Goal: Communication & Community: Answer question/provide support

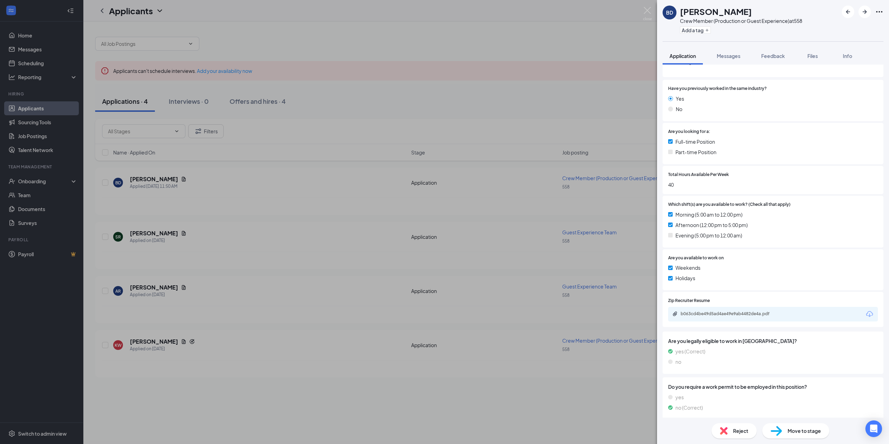
scroll to position [91, 0]
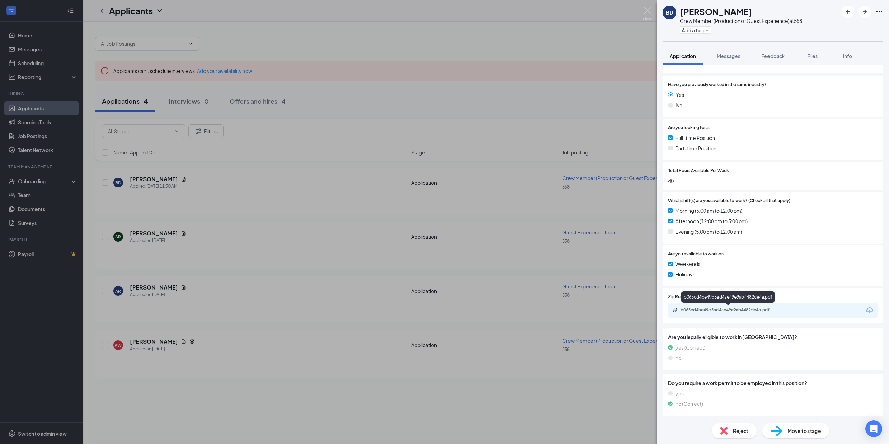
click at [734, 307] on div "b063cd4be49d5ad4ae49e9ab4482de4a.pdf" at bounding box center [729, 310] width 97 height 6
click at [790, 433] on span "Move to stage" at bounding box center [804, 431] width 33 height 8
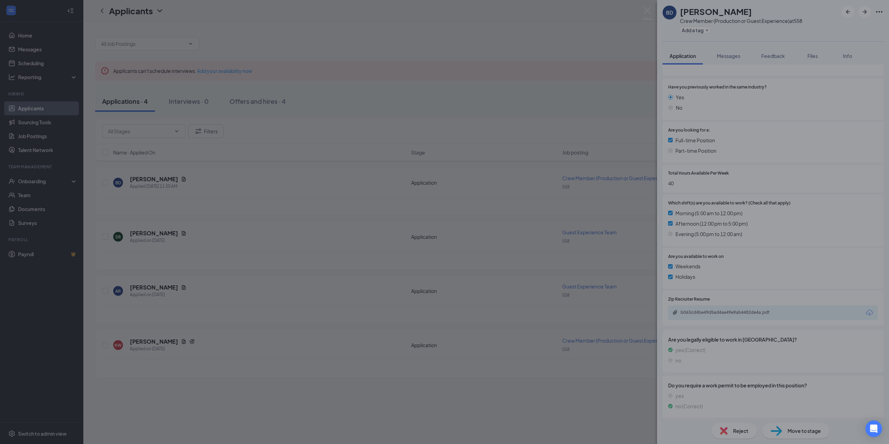
type input "Review (next stage)"
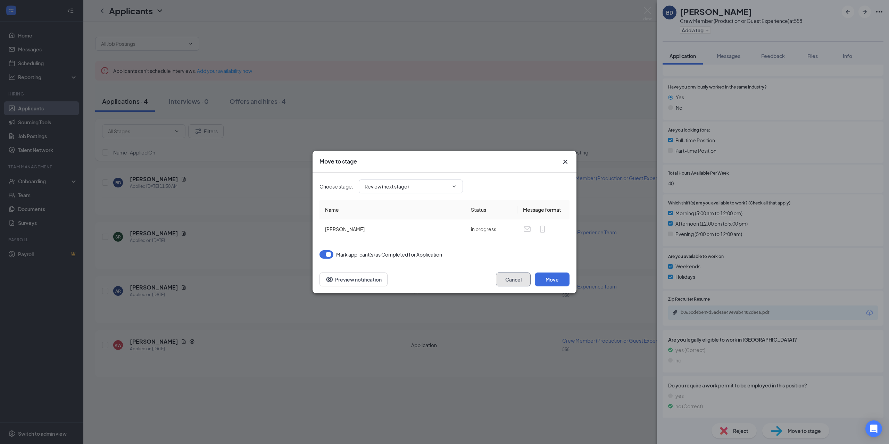
click at [526, 284] on button "Cancel" at bounding box center [513, 280] width 35 height 14
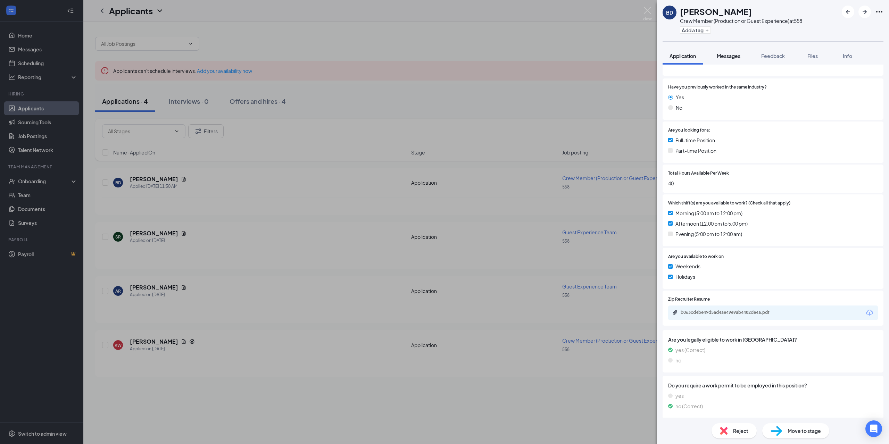
click at [727, 59] on button "Messages" at bounding box center [729, 55] width 38 height 17
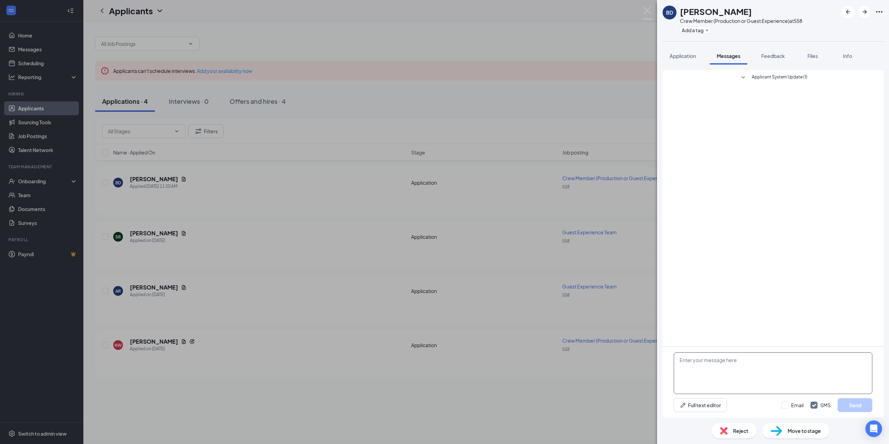
click at [704, 370] on textarea at bounding box center [773, 374] width 199 height 42
drag, startPoint x: 824, startPoint y: 377, endPoint x: 858, endPoint y: 287, distance: 96.6
click at [865, 275] on div "Applicant System Update (1)" at bounding box center [773, 208] width 221 height 276
click at [824, 373] on textarea "Hi [PERSON_NAME], Thank you for applying to work with our team at A&W in [PERSO…" at bounding box center [773, 374] width 199 height 42
click at [785, 385] on textarea "Hi [PERSON_NAME], Thank you for applying to work with our team at A&W in [PERSO…" at bounding box center [773, 374] width 199 height 42
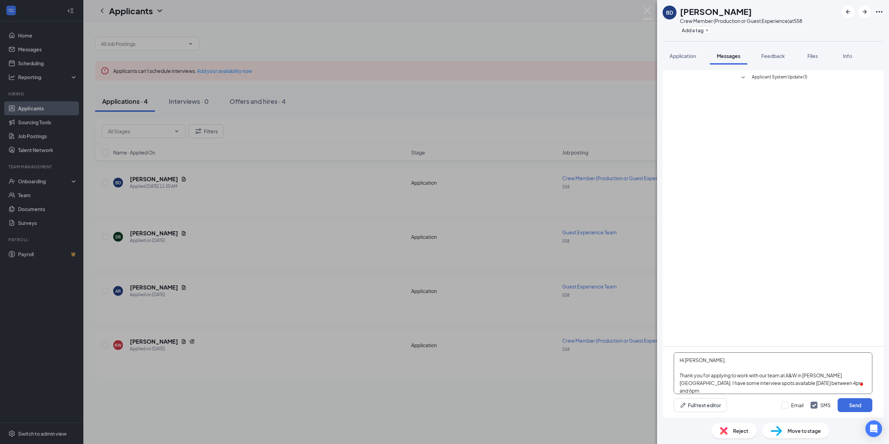
click at [816, 382] on textarea "Hi [PERSON_NAME], Thank you for applying to work with our team at A&W in [PERSO…" at bounding box center [773, 374] width 199 height 42
drag, startPoint x: 817, startPoint y: 380, endPoint x: 859, endPoint y: 387, distance: 42.5
click at [859, 387] on html "Home Messages Scheduling Reporting Hiring Applicants Sourcing Tools Job Posting…" at bounding box center [444, 222] width 889 height 444
click at [787, 381] on textarea "Hi [PERSON_NAME], Thank you for applying to work with our team at A&W in [PERSO…" at bounding box center [773, 374] width 199 height 42
click at [789, 382] on textarea "Hi [PERSON_NAME], Thank you for applying to work with our team at A&W in [PERSO…" at bounding box center [773, 374] width 199 height 42
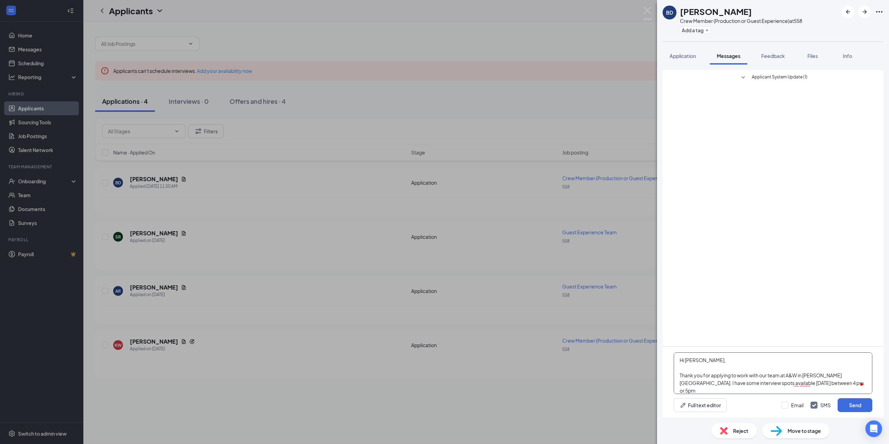
click at [785, 384] on textarea "Hi [PERSON_NAME], Thank you for applying to work with our team at A&W in [PERSO…" at bounding box center [773, 374] width 199 height 42
click at [817, 387] on textarea "Hi [PERSON_NAME], Thank you for applying to work with our team at A&W in [PERSO…" at bounding box center [773, 374] width 199 height 42
drag, startPoint x: 780, startPoint y: 384, endPoint x: 760, endPoint y: 387, distance: 20.4
click at [760, 387] on textarea "Hi [PERSON_NAME], Thank you for applying to work with our team at A&W in [PERSO…" at bounding box center [773, 374] width 199 height 42
click at [801, 386] on textarea "Hi [PERSON_NAME], Thank you for applying to work with our team at A&W in [PERSO…" at bounding box center [773, 374] width 199 height 42
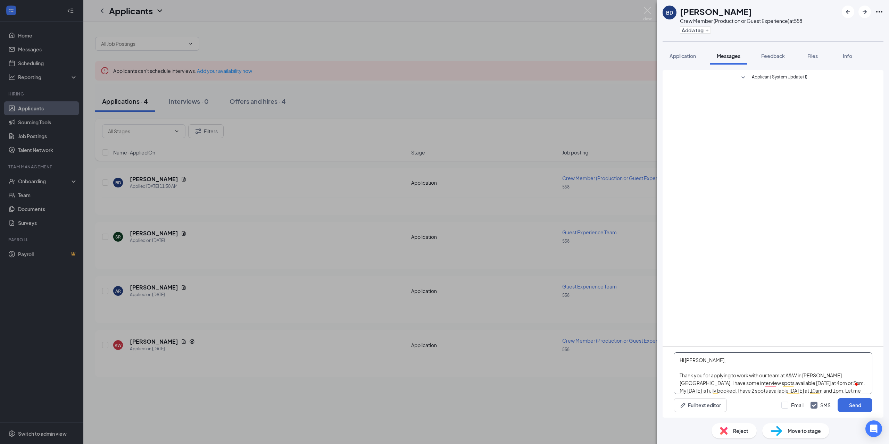
click at [680, 375] on textarea "Hi [PERSON_NAME], Thank you for applying to work with our team at A&W in [PERSO…" at bounding box center [773, 374] width 199 height 42
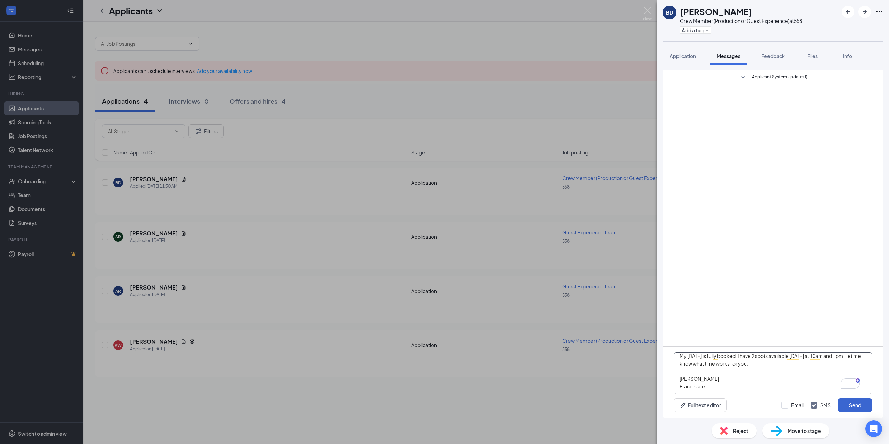
type textarea "Hi [PERSON_NAME], Thank you for applying to work with our team at A&W in [PERSO…"
click at [854, 407] on button "Send" at bounding box center [855, 405] width 35 height 14
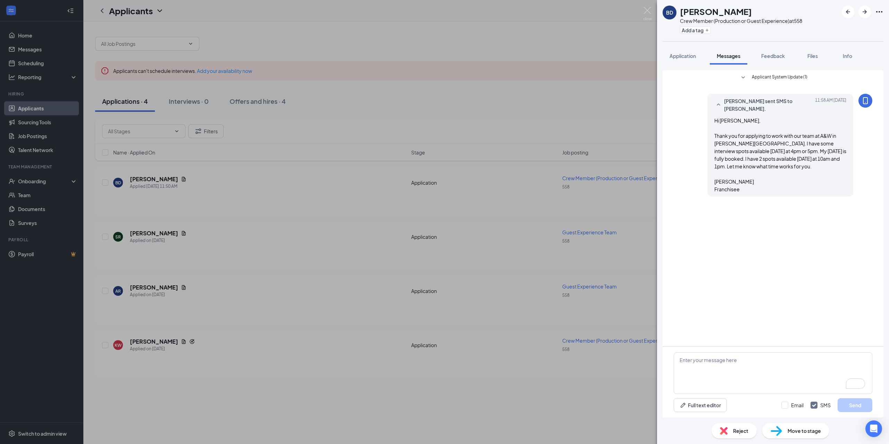
click at [25, 109] on div "BD [PERSON_NAME] Crew Member (Production or Guest Experience) at 558 Add a tag …" at bounding box center [444, 222] width 889 height 444
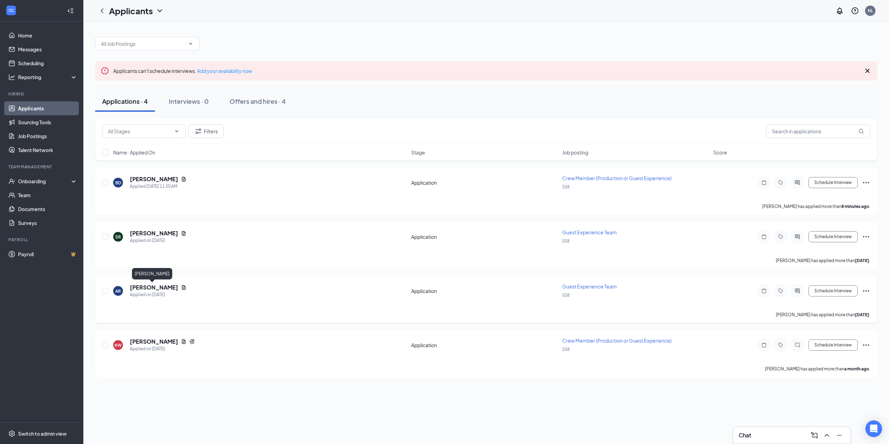
click at [149, 290] on h5 "[PERSON_NAME]" at bounding box center [154, 288] width 48 height 8
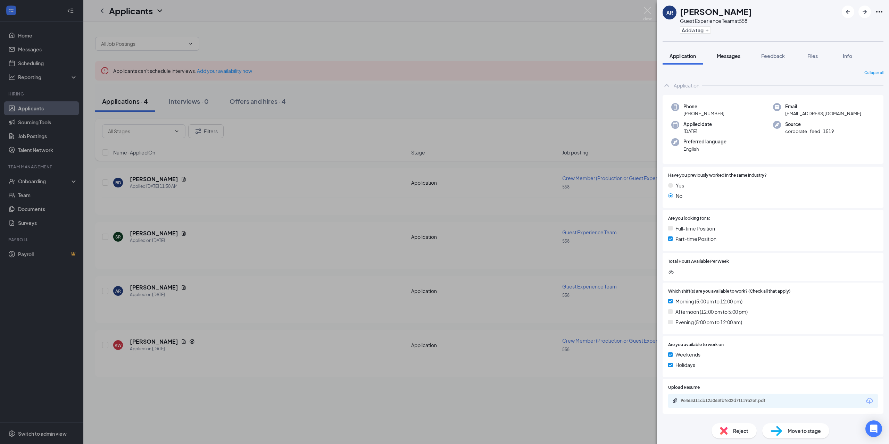
click at [732, 56] on span "Messages" at bounding box center [729, 56] width 24 height 6
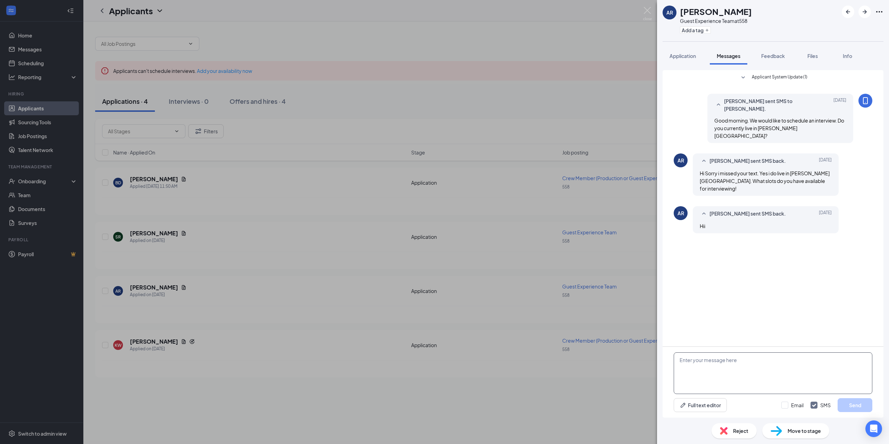
click at [746, 362] on textarea at bounding box center [773, 374] width 199 height 42
click at [733, 379] on textarea "Hi, Sorry for the late reply. I have a few interview spots available [DATE]. 11…" at bounding box center [773, 374] width 199 height 42
type textarea "Hi, Sorry for the late reply. I have a few interview spots available [DATE]. 11…"
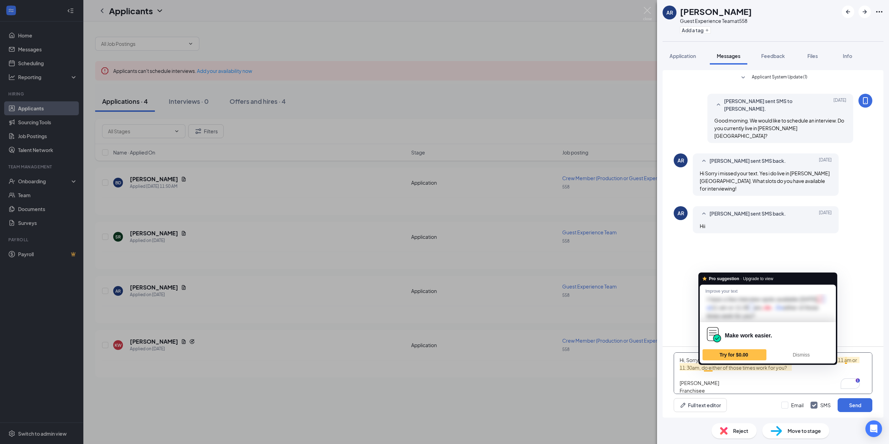
click at [708, 370] on textarea "Hi, Sorry for the late reply. I have a few interview spots available tomorrow. …" at bounding box center [773, 374] width 199 height 42
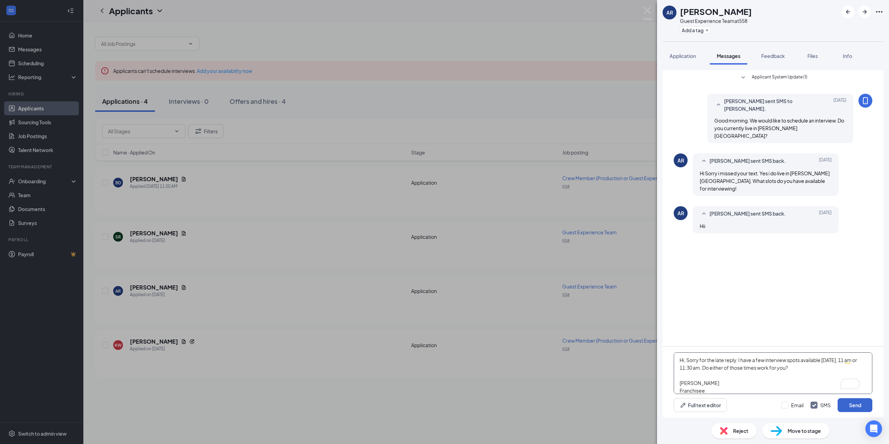
type textarea "Hi, Sorry for the late reply. I have a few interview spots available tomorrow, …"
click at [848, 405] on button "Send" at bounding box center [855, 405] width 35 height 14
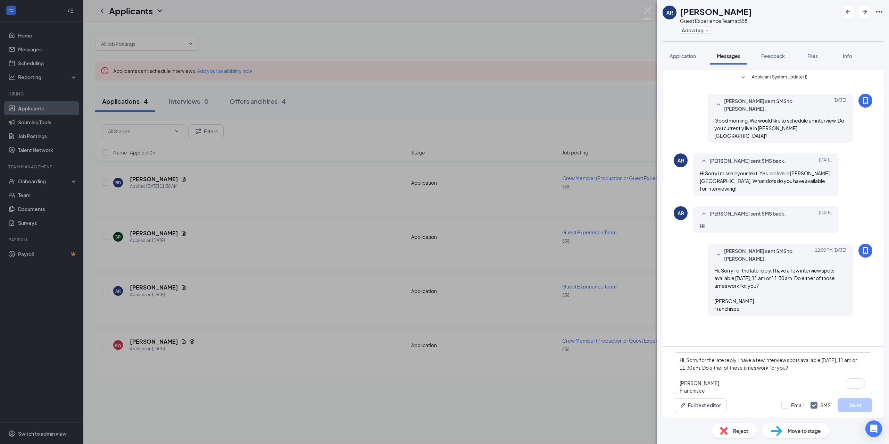
drag, startPoint x: 39, startPoint y: 49, endPoint x: 121, endPoint y: 124, distance: 110.9
click at [39, 49] on div "AR Abhishek Raj Guest Experience Team at 558 Add a tag Application Messages Fee…" at bounding box center [444, 222] width 889 height 444
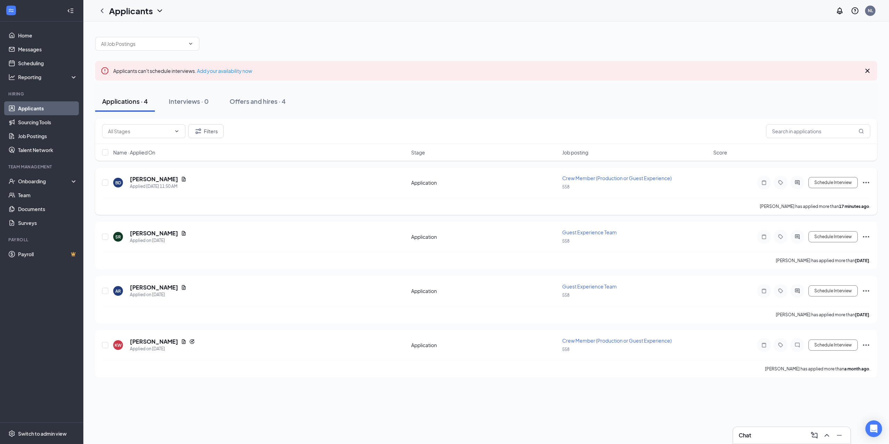
click at [200, 183] on div "BD Brittany-Rose Davies Applied Today 11:50 AM" at bounding box center [260, 182] width 294 height 15
click at [131, 237] on div "Applied on [DATE]" at bounding box center [158, 240] width 57 height 7
click at [152, 232] on h5 "[PERSON_NAME]" at bounding box center [154, 234] width 48 height 8
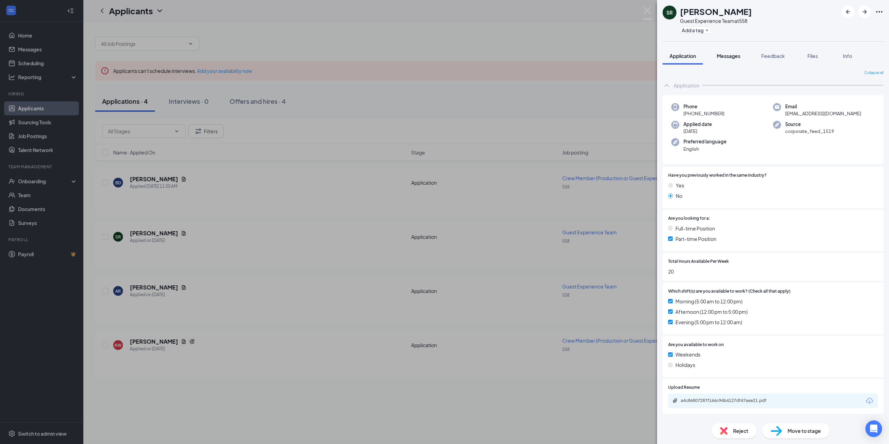
click at [734, 56] on span "Messages" at bounding box center [729, 56] width 24 height 6
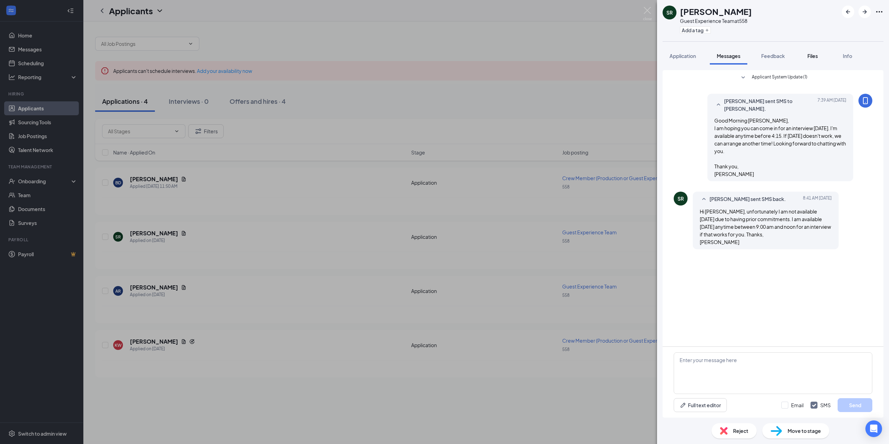
click at [819, 62] on button "Files" at bounding box center [813, 55] width 28 height 17
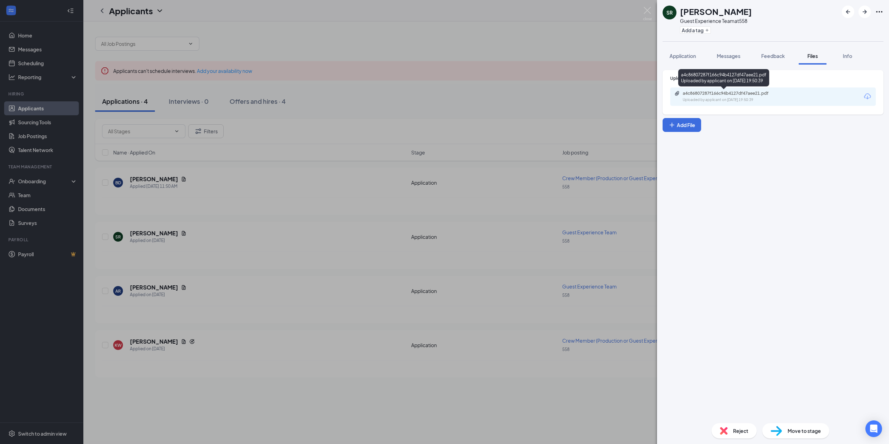
click at [750, 94] on div "a4c86807287f166c94b4127df47aee21.pdf" at bounding box center [731, 94] width 97 height 6
click at [18, 108] on div "SR Samantha Ratzlaff Guest Experience Team at 558 Add a tag Application Message…" at bounding box center [444, 222] width 889 height 444
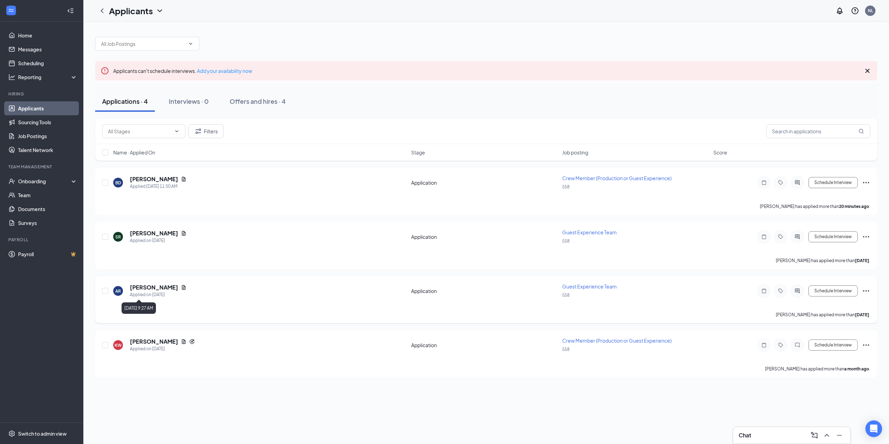
click at [158, 292] on div "Applied on [DATE]" at bounding box center [158, 294] width 57 height 7
click at [128, 284] on div "AR Abhishek Raj Applied on Sep 3" at bounding box center [260, 291] width 294 height 15
click at [153, 290] on h5 "[PERSON_NAME]" at bounding box center [154, 288] width 48 height 8
click at [153, 290] on body "Home Messages Scheduling Reporting Hiring Applicants Sourcing Tools Job Posting…" at bounding box center [444, 222] width 889 height 444
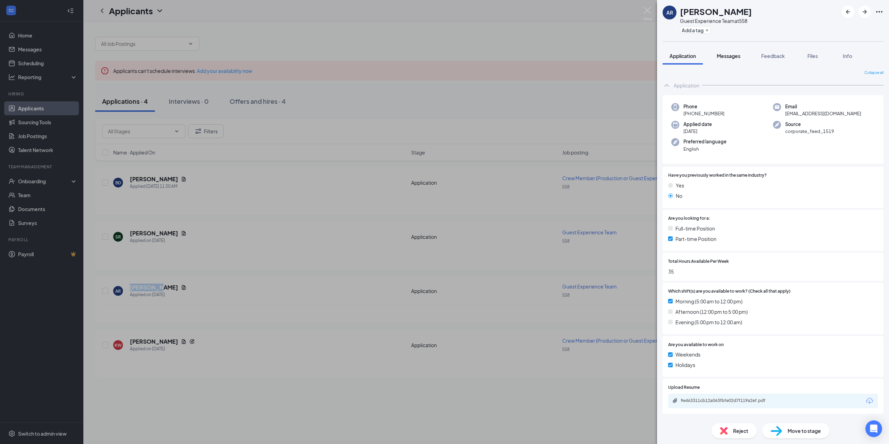
click at [722, 57] on span "Messages" at bounding box center [729, 56] width 24 height 6
